Goal: Navigation & Orientation: Find specific page/section

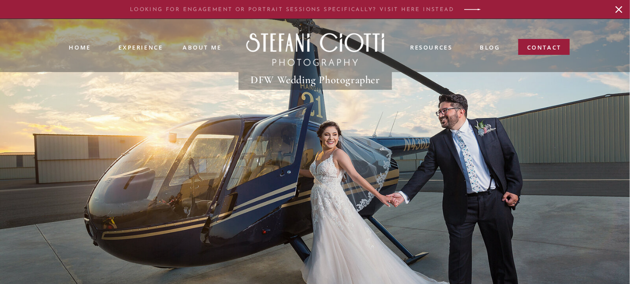
click at [445, 9] on p "LOOKING FOR ENGAGEMENT or PORTRAIT SESSIONS SPECIFICALLY? VISIT HERE INSTEAD" at bounding box center [291, 9] width 327 height 7
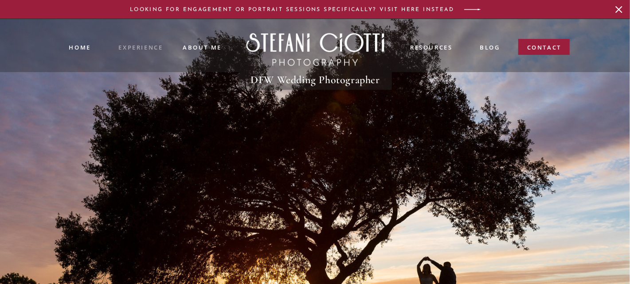
click at [132, 49] on nav "experience" at bounding box center [141, 46] width 44 height 7
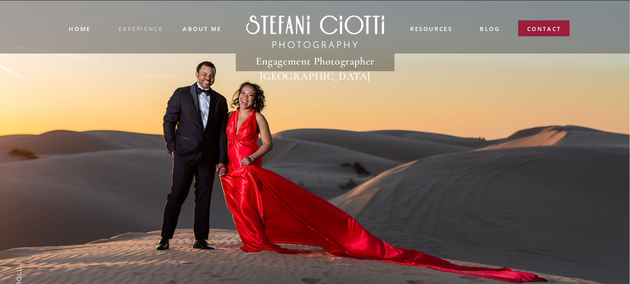
click at [139, 26] on nav "experience" at bounding box center [141, 27] width 44 height 7
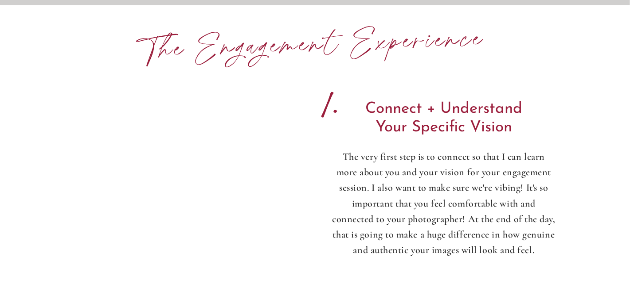
scroll to position [1247, 0]
